Goal: Navigation & Orientation: Understand site structure

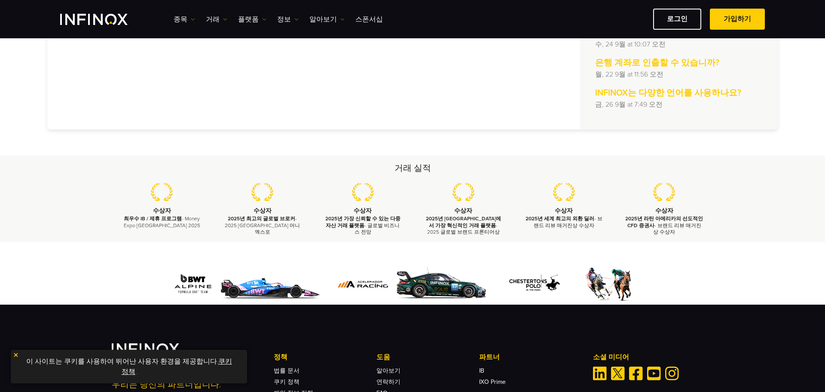
scroll to position [123, 0]
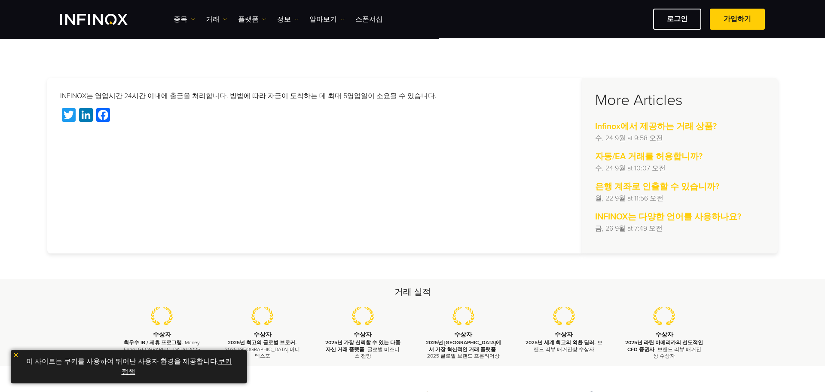
click at [66, 14] on img "INFINOX Logo" at bounding box center [93, 19] width 67 height 11
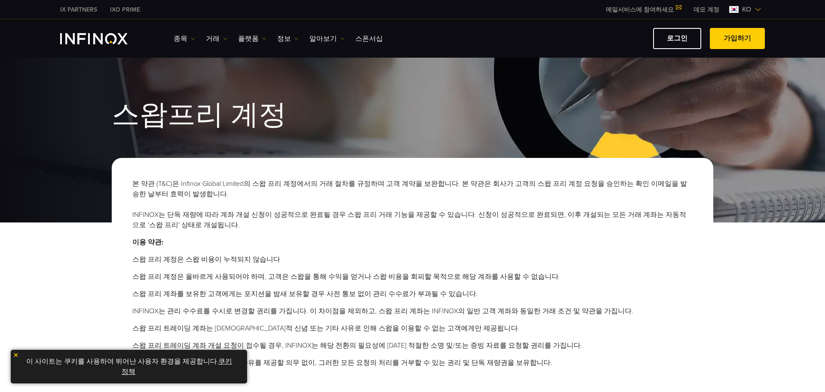
scroll to position [86, 0]
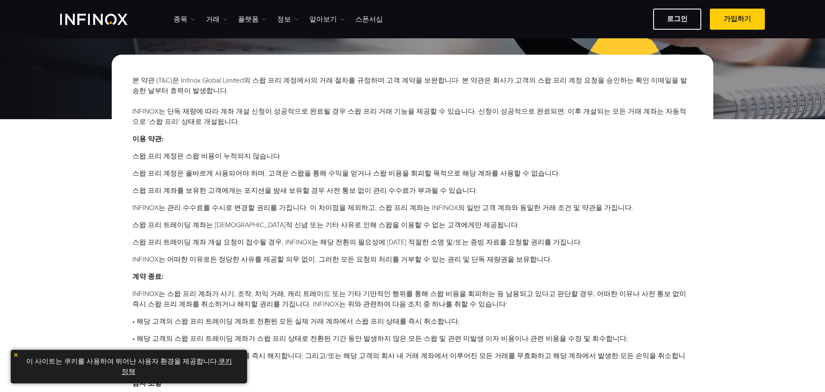
click at [14, 355] on img at bounding box center [16, 355] width 6 height 6
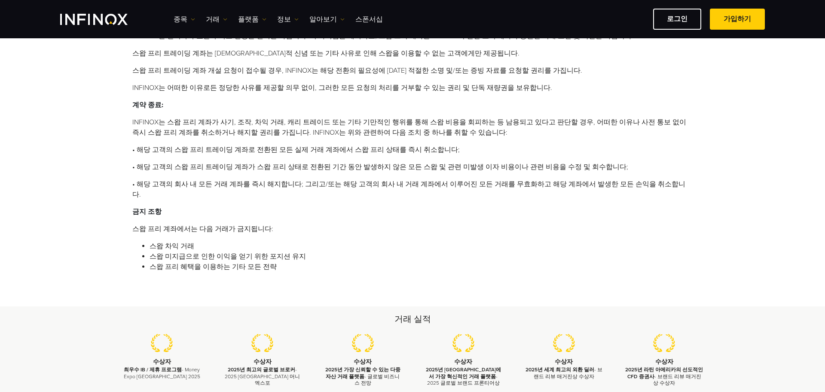
scroll to position [258, 0]
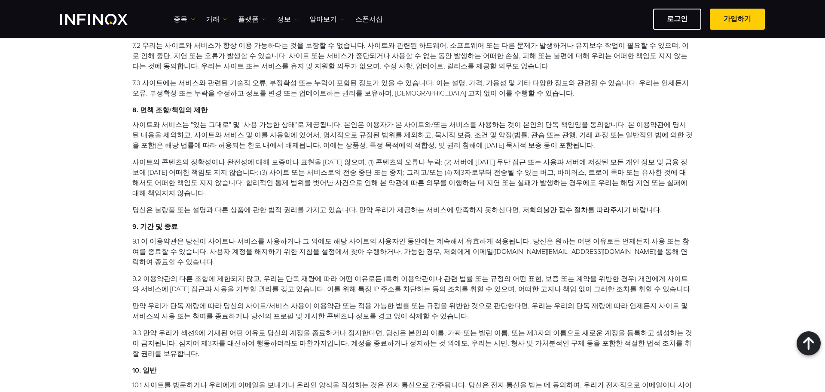
click at [662, 273] on li "9.2 이용약관의 다른 조항에 제한되지 않고, 우리는 단독 재량에 따라 어떤 이유로든 (특히 이용약관이나 관련 법률 또는 규정의 어떤 표현, …" at bounding box center [412, 283] width 561 height 21
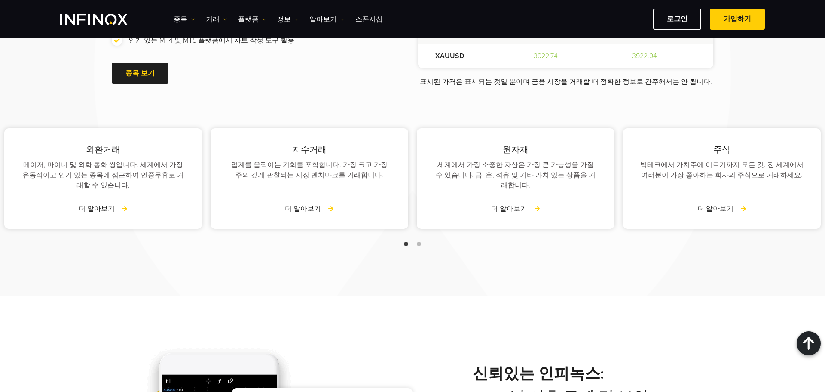
scroll to position [1290, 0]
